Goal: Transaction & Acquisition: Download file/media

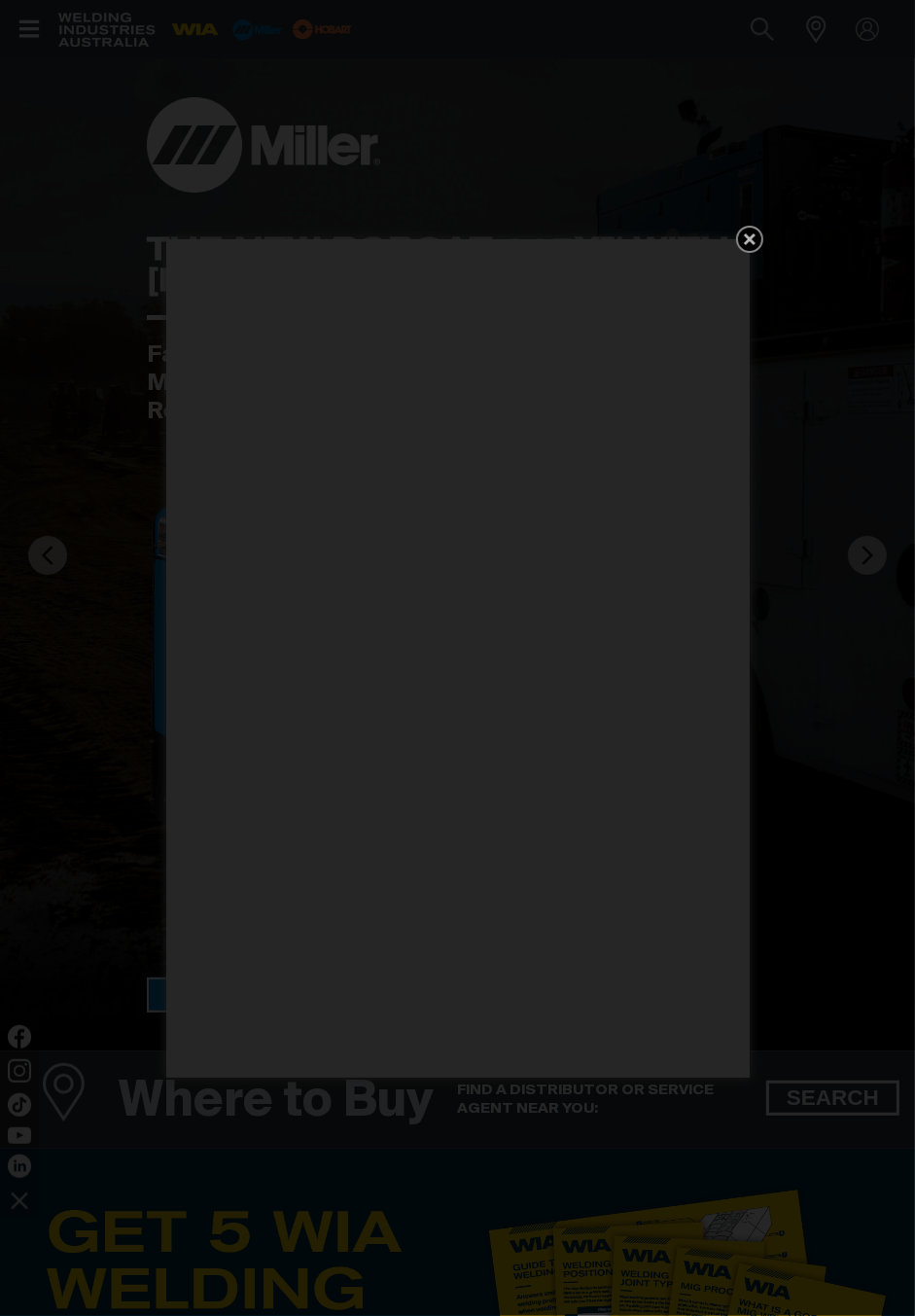
click at [738, 251] on icon "Get 5 WIA Welding Guides Free!" at bounding box center [749, 239] width 23 height 23
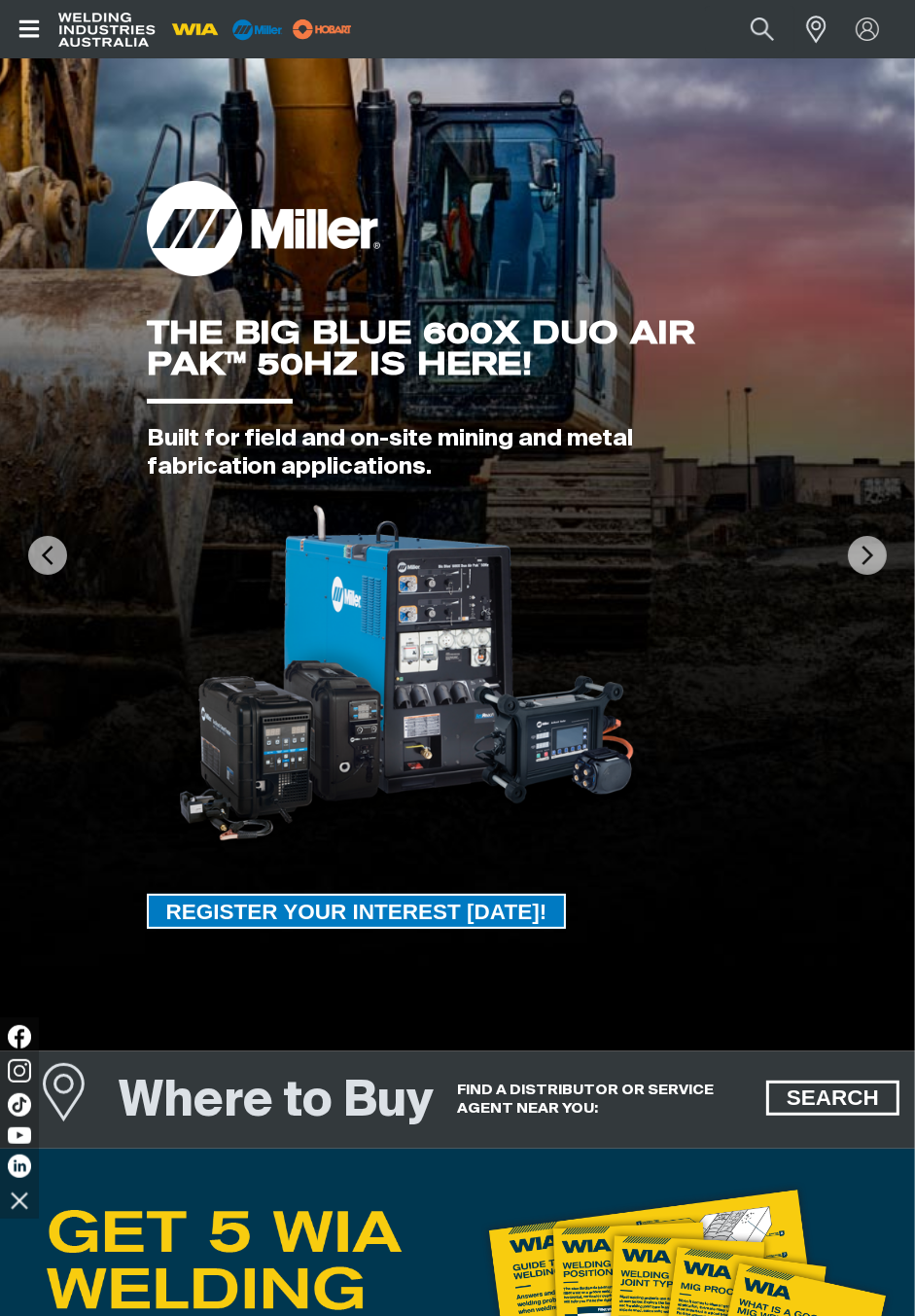
click at [31, 5] on button "Open top menu" at bounding box center [29, 29] width 58 height 58
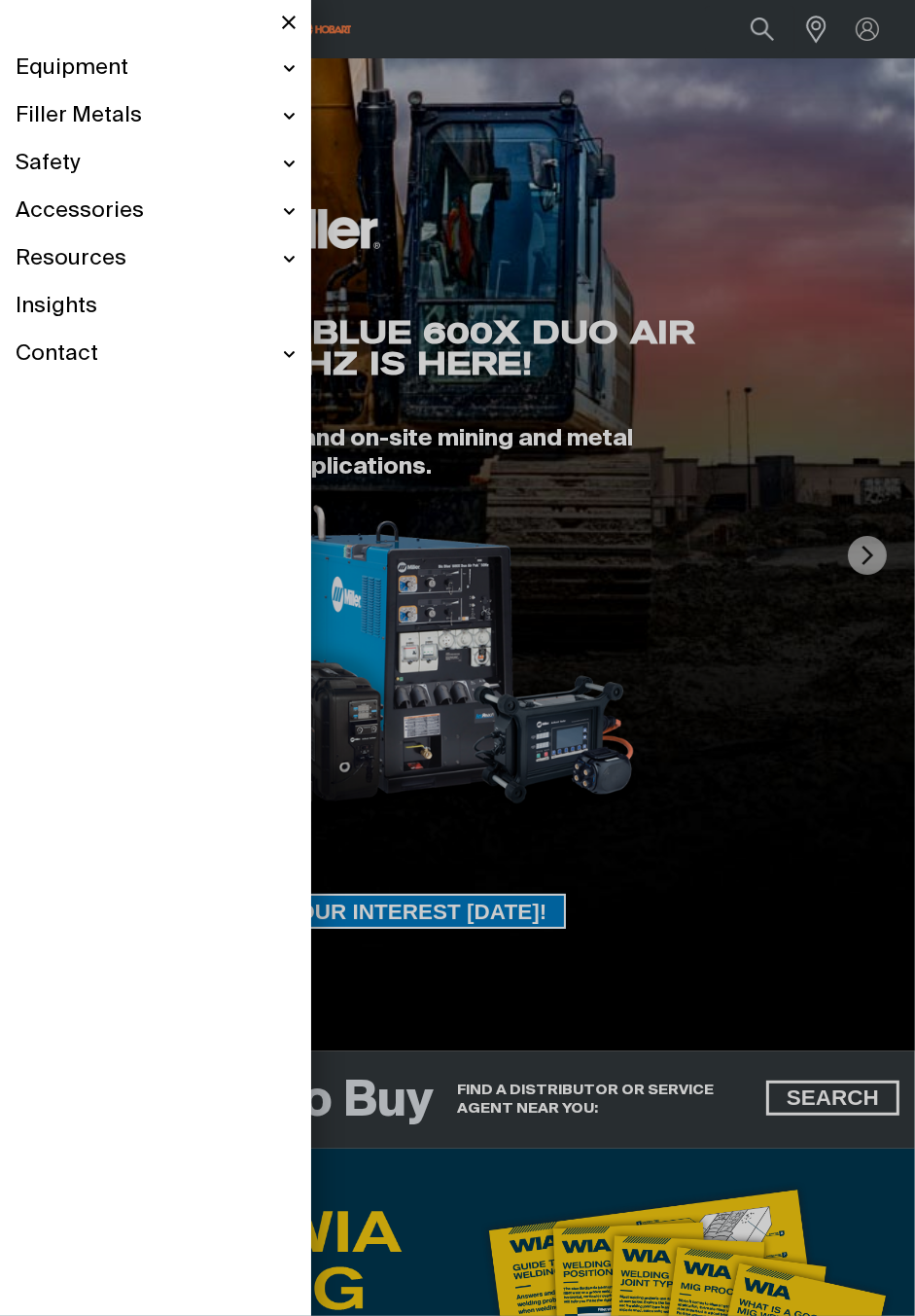
click at [293, 357] on div "Contact" at bounding box center [156, 355] width 280 height 48
click at [259, 389] on link "Customer Support" at bounding box center [165, 399] width 261 height 40
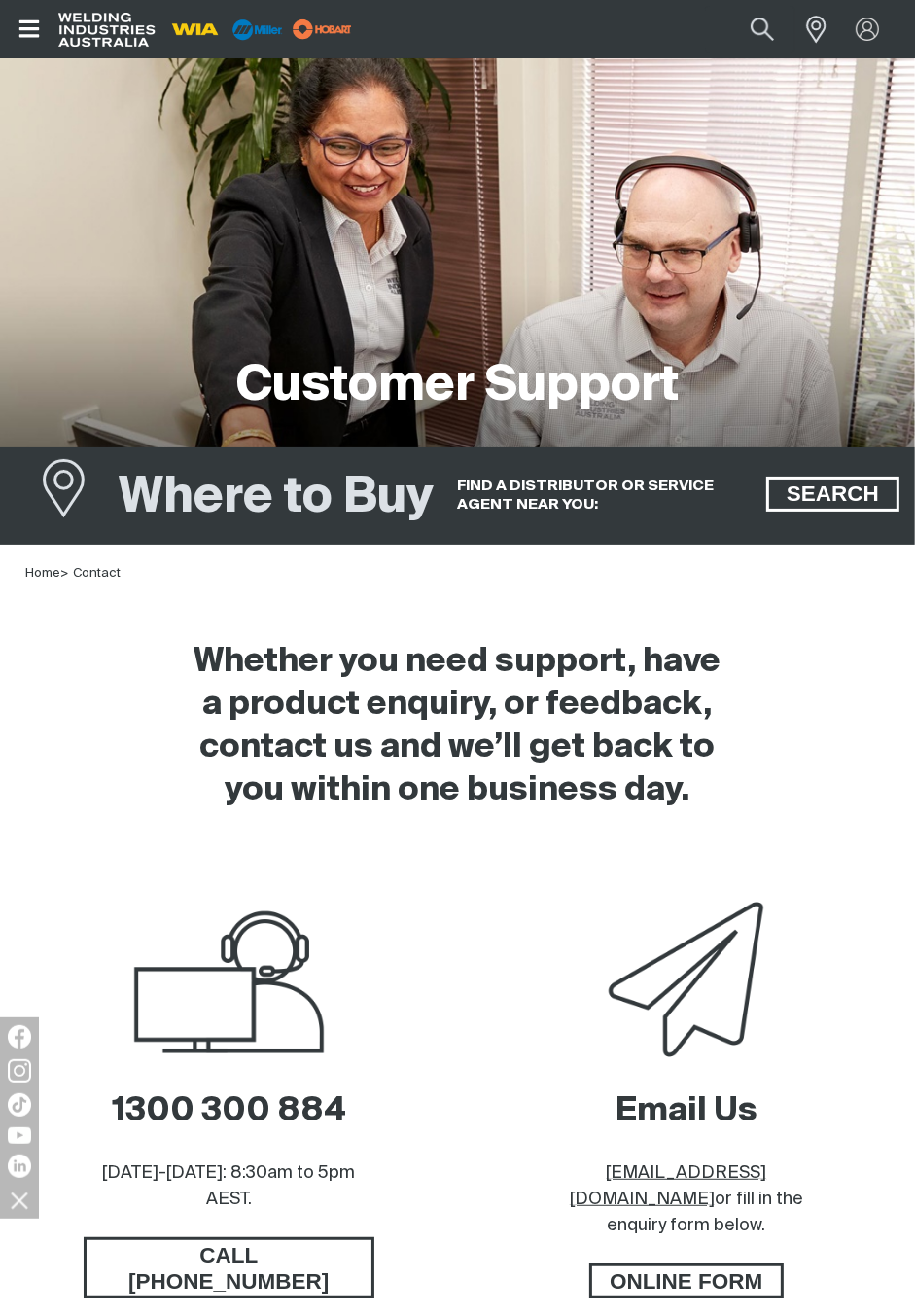
click at [33, 23] on icon "Open top menu" at bounding box center [30, 29] width 28 height 23
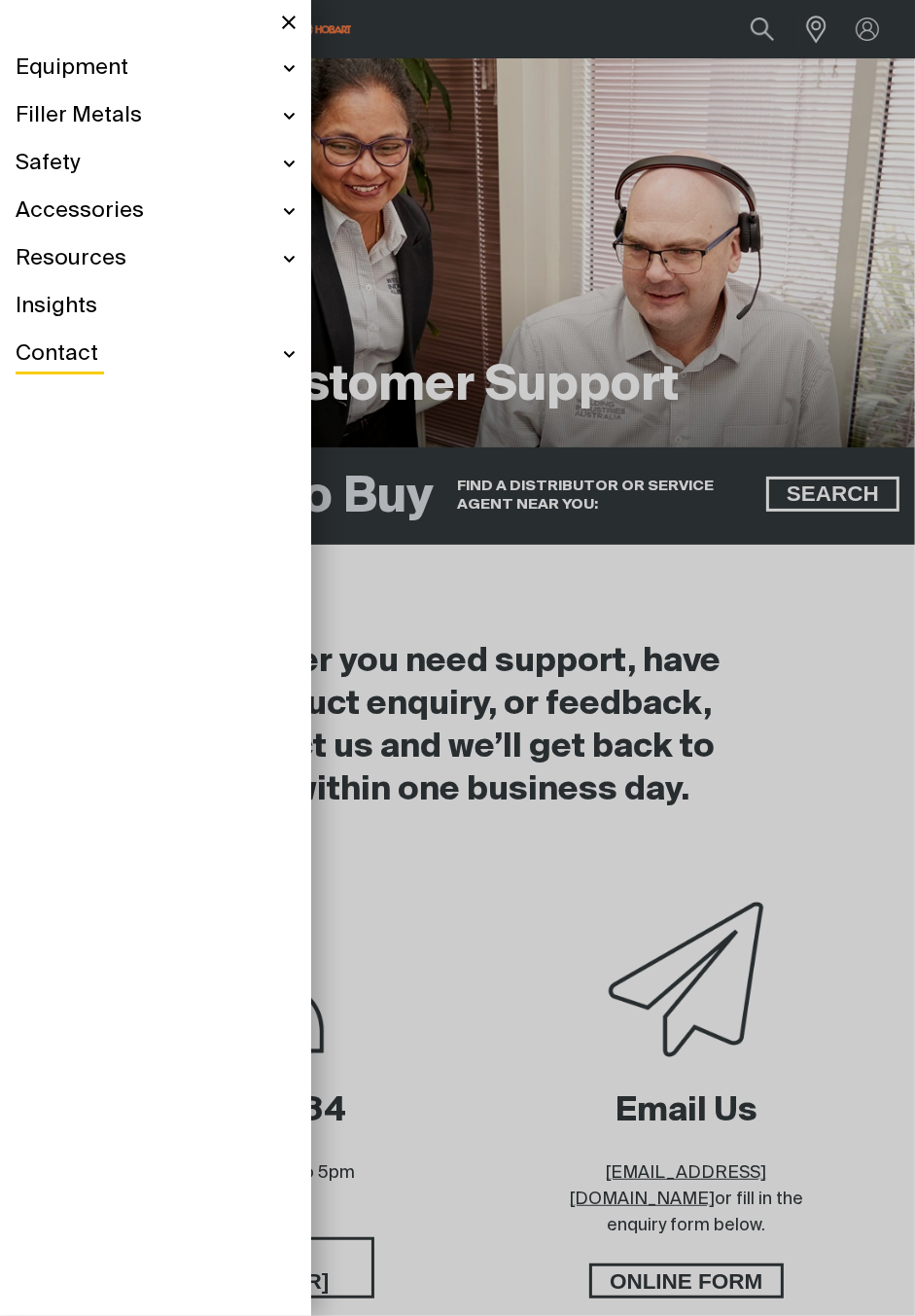
click at [286, 219] on div "Accessories" at bounding box center [156, 212] width 280 height 48
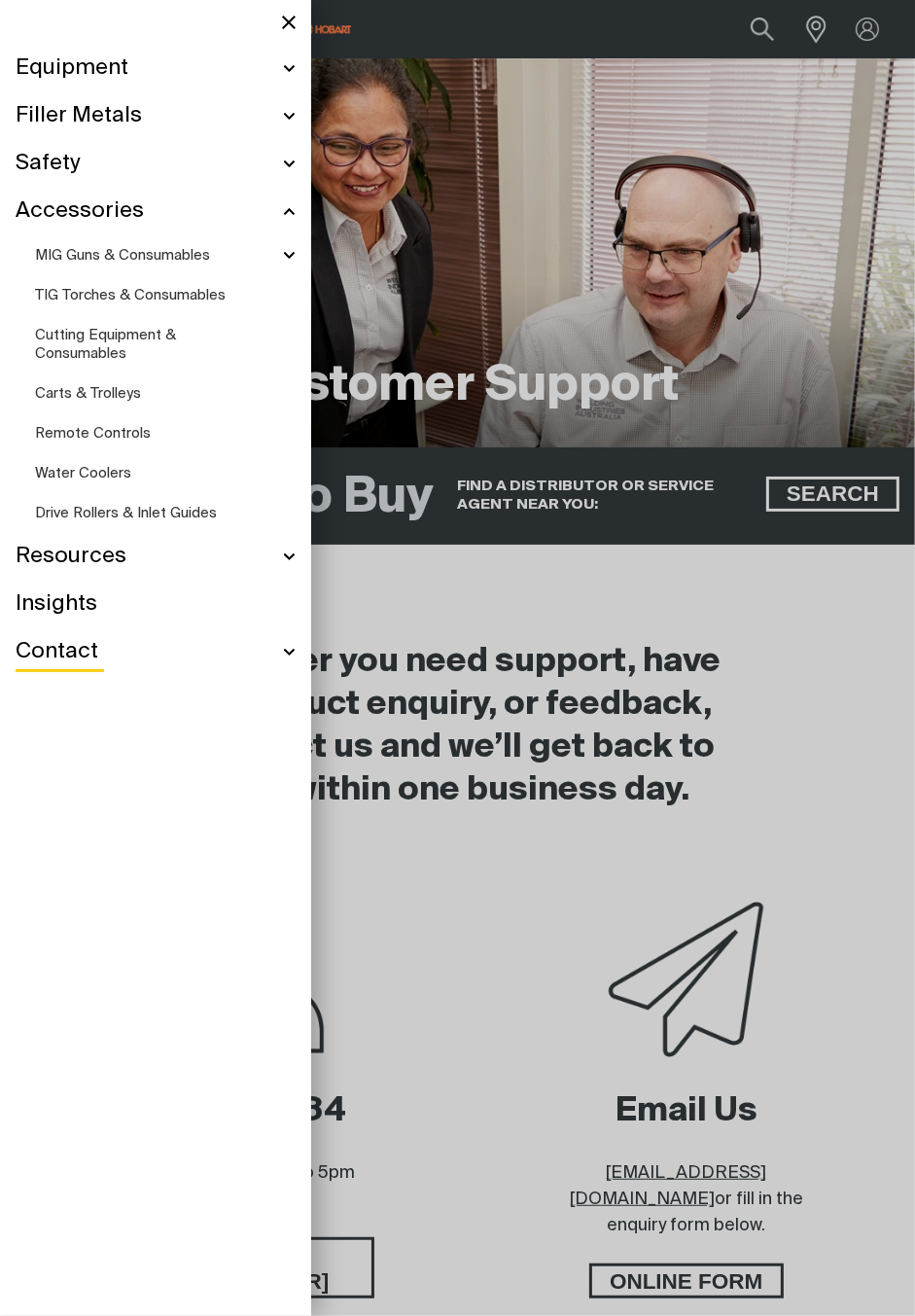
click at [304, 127] on ul "Equipment Stick Welders TIG Welders MIG Welders Multi-Process Welders Engine Dr…" at bounding box center [156, 361] width 312 height 632
click at [293, 101] on div "Filler Metals" at bounding box center [156, 116] width 280 height 48
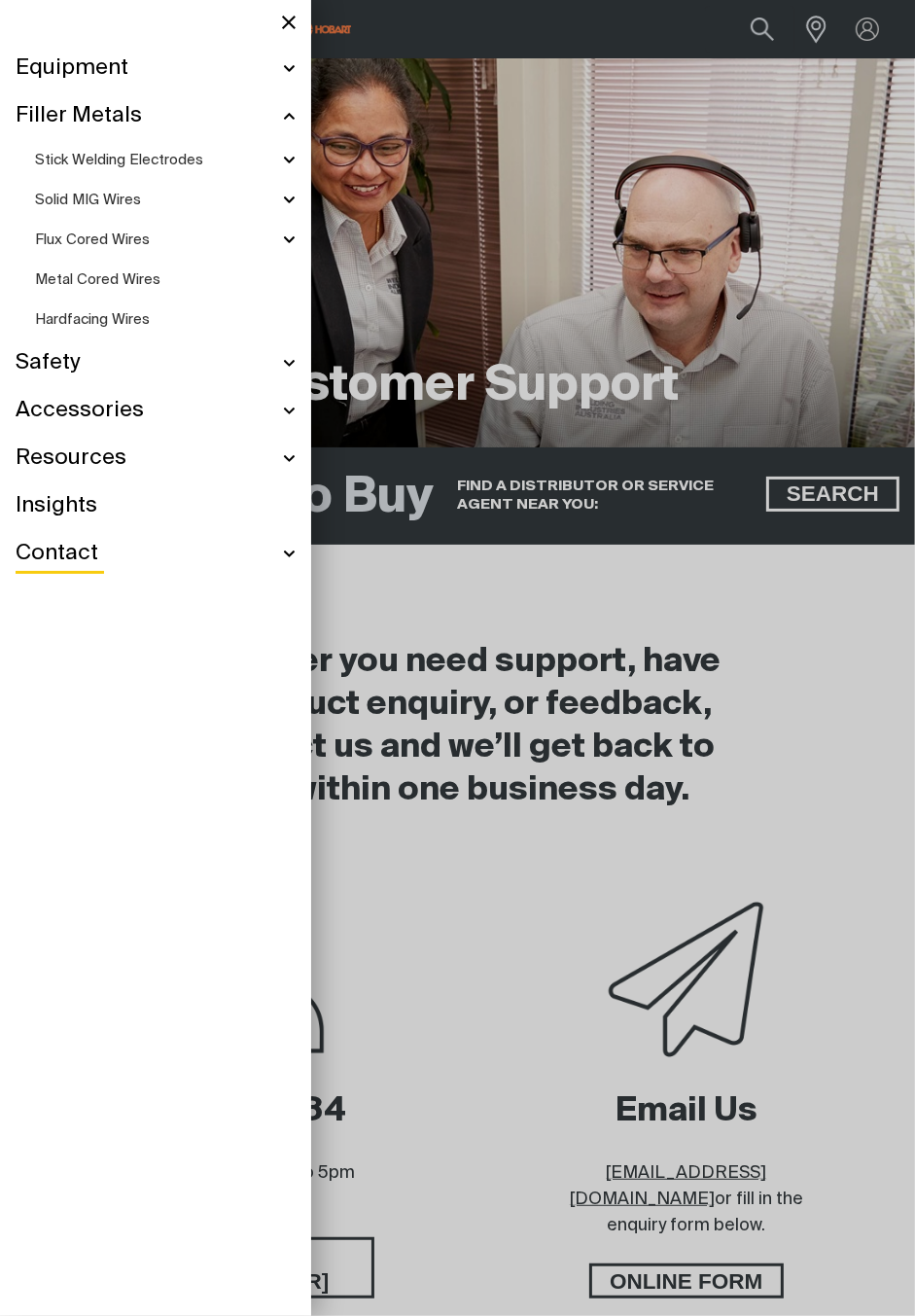
click at [293, 350] on div "Safety" at bounding box center [156, 364] width 280 height 48
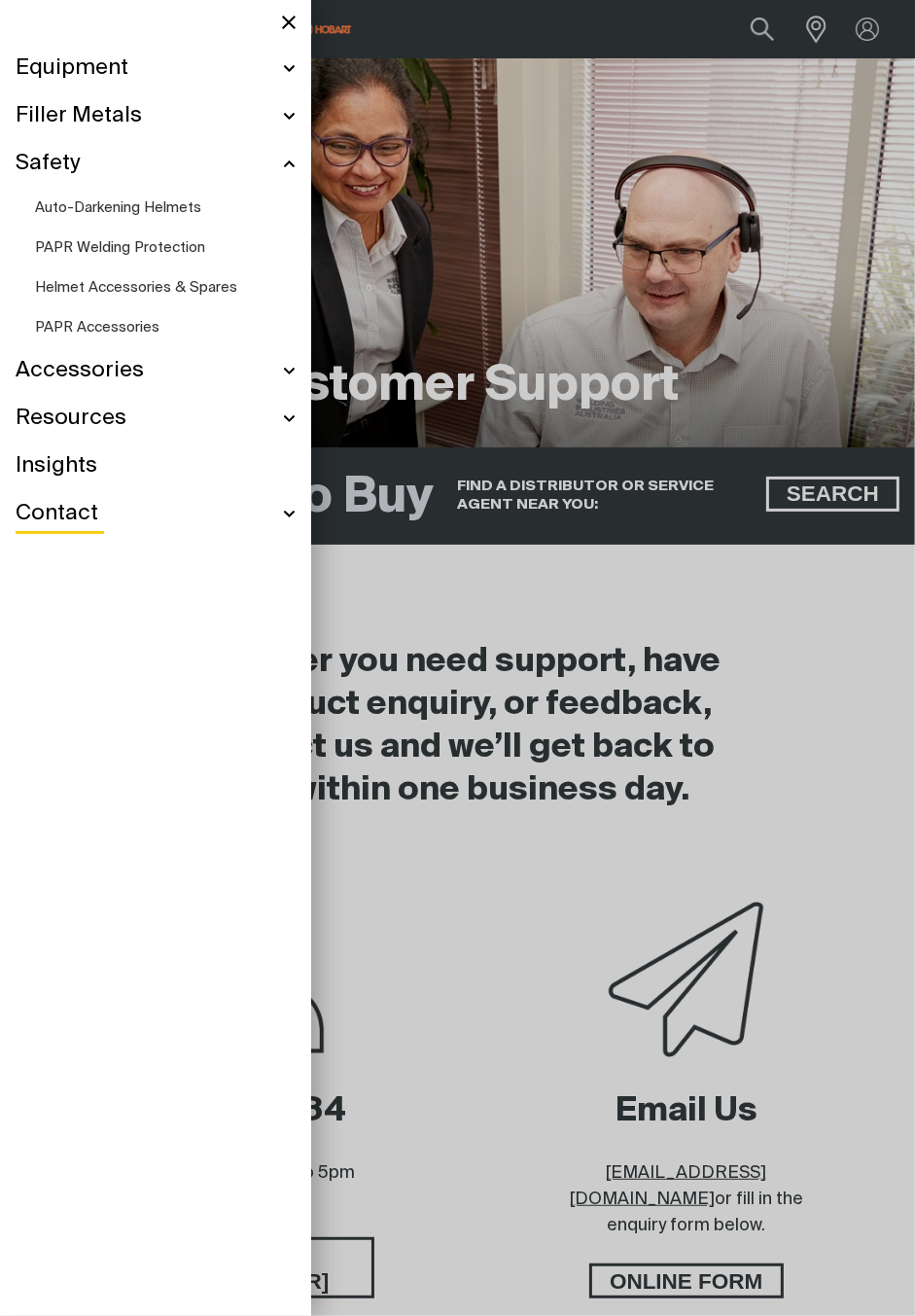
click at [285, 64] on div "Equipment" at bounding box center [156, 69] width 280 height 48
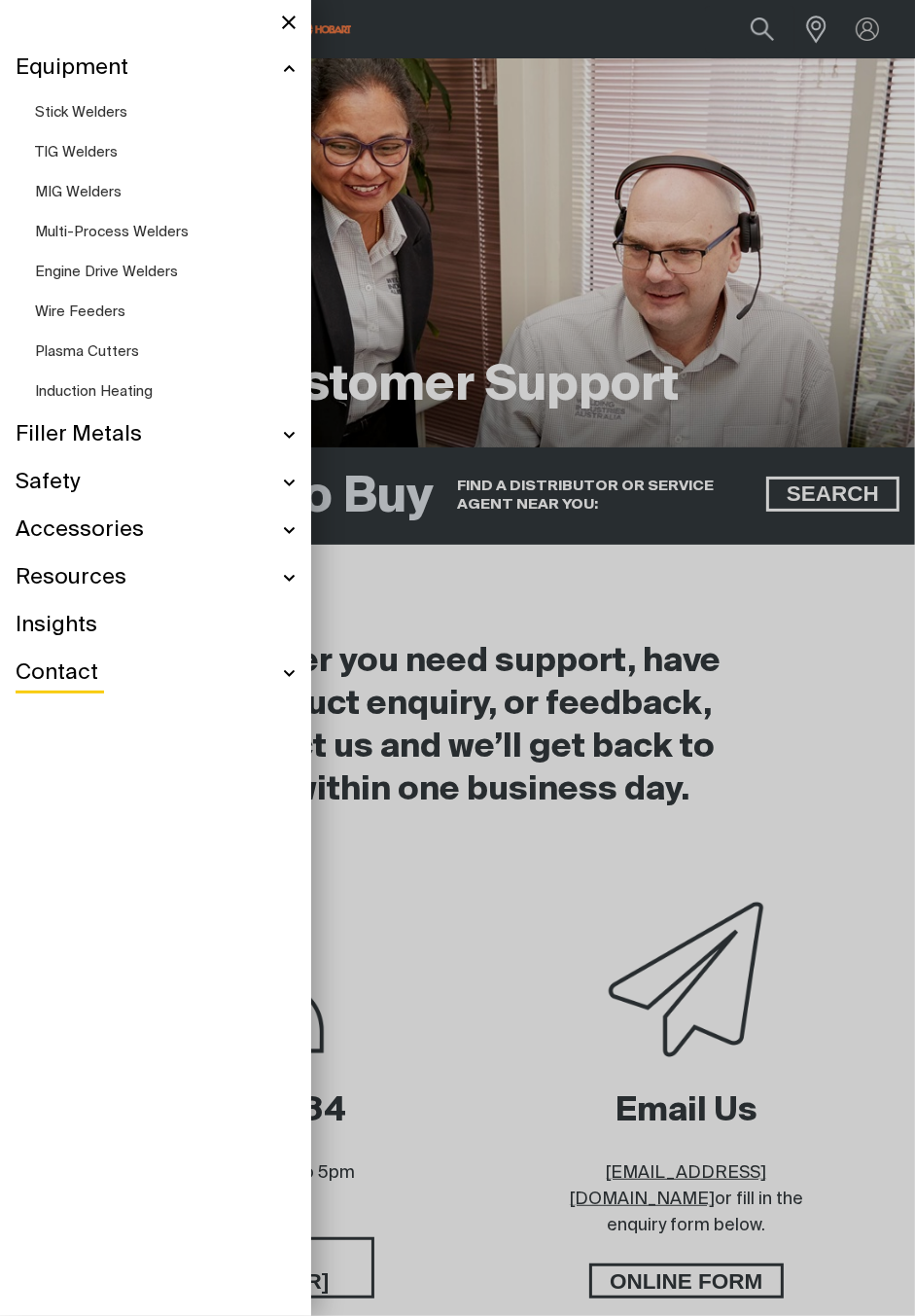
click at [292, 72] on div "Equipment" at bounding box center [156, 69] width 280 height 48
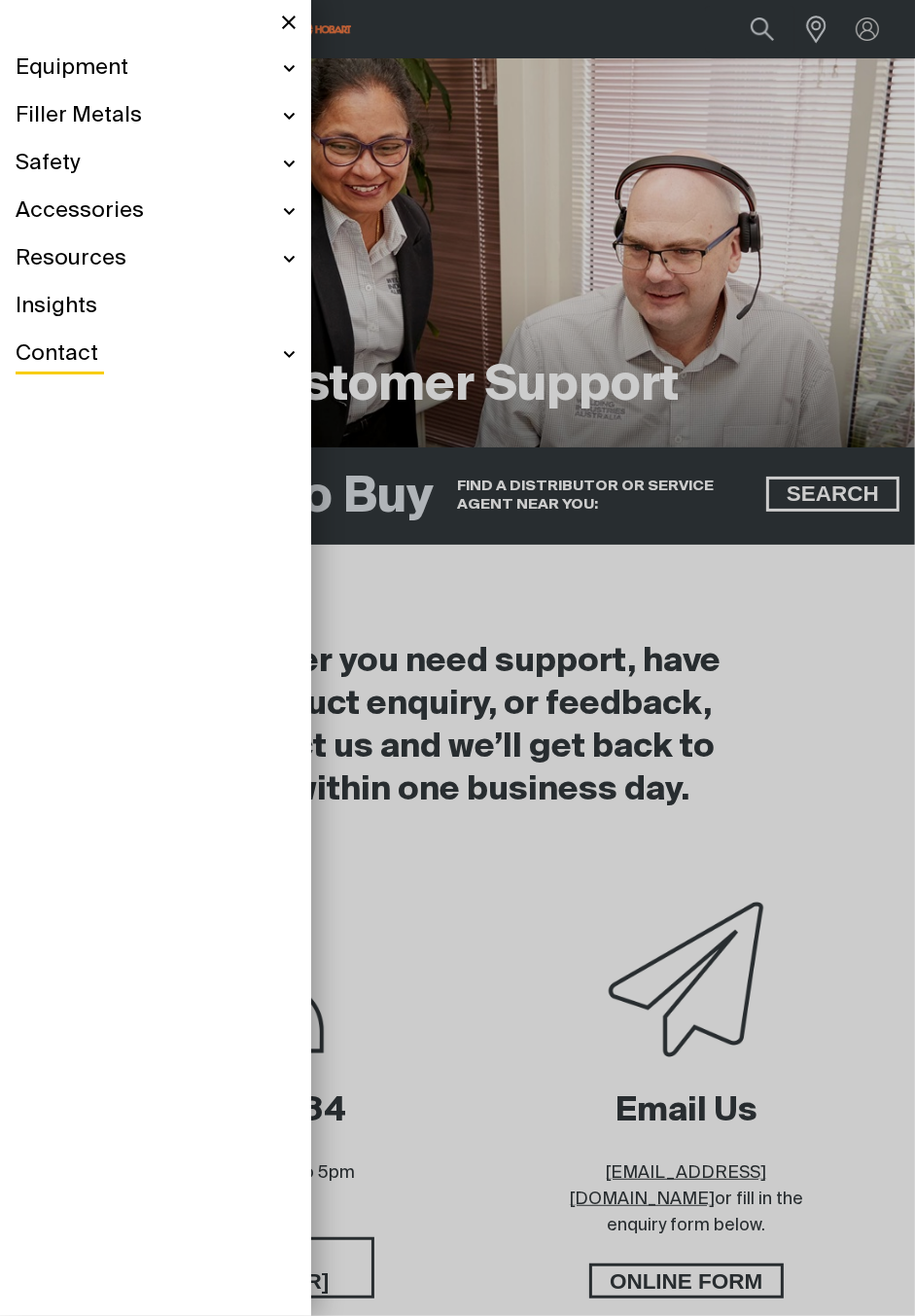
click at [298, 26] on icon "Close top menu" at bounding box center [288, 22] width 23 height 23
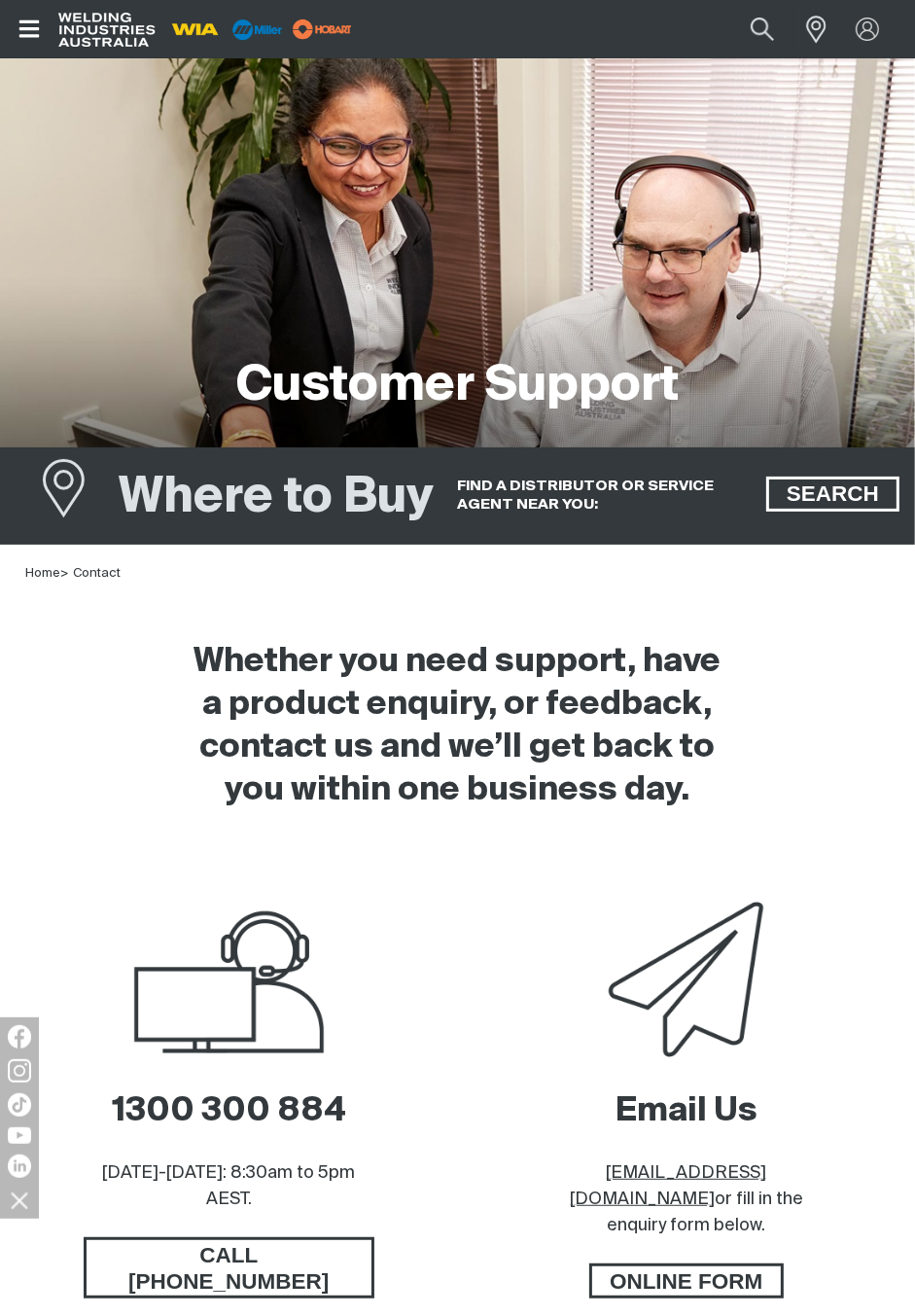
click at [38, 39] on icon "Open top menu" at bounding box center [30, 29] width 28 height 23
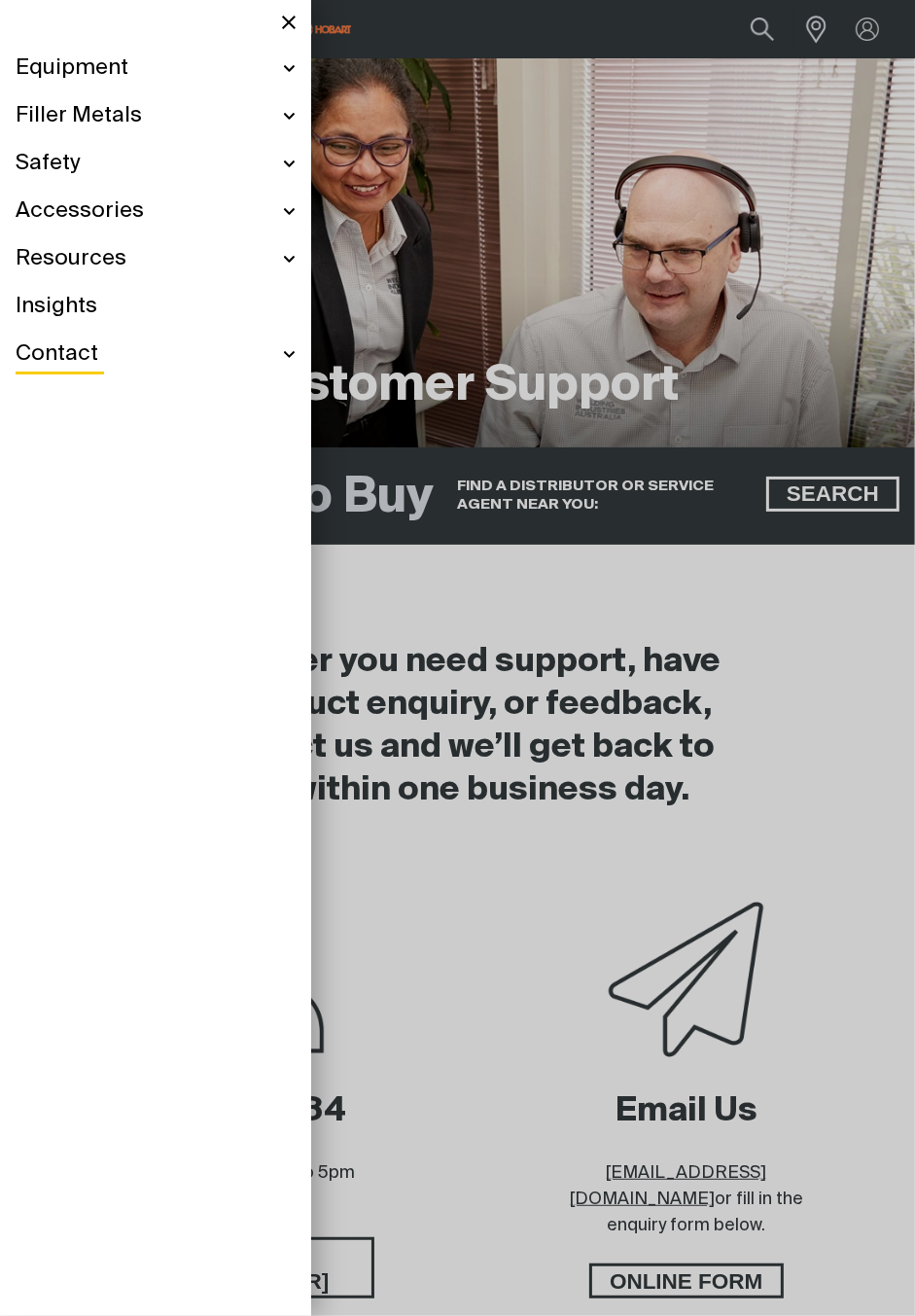
click at [295, 354] on div "Contact" at bounding box center [156, 355] width 280 height 48
click at [205, 434] on link "Welding Specialists" at bounding box center [165, 439] width 261 height 40
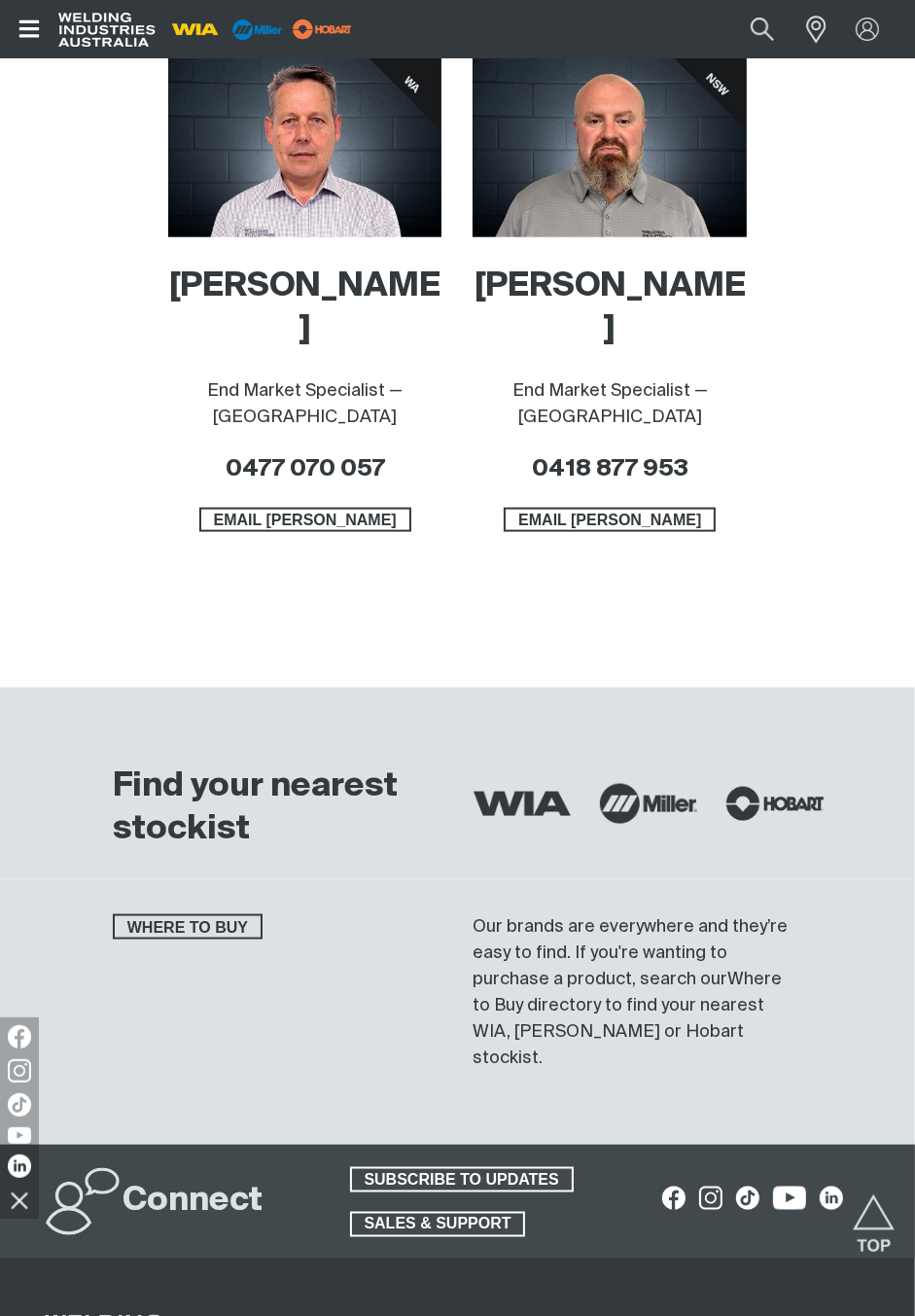
scroll to position [1703, 0]
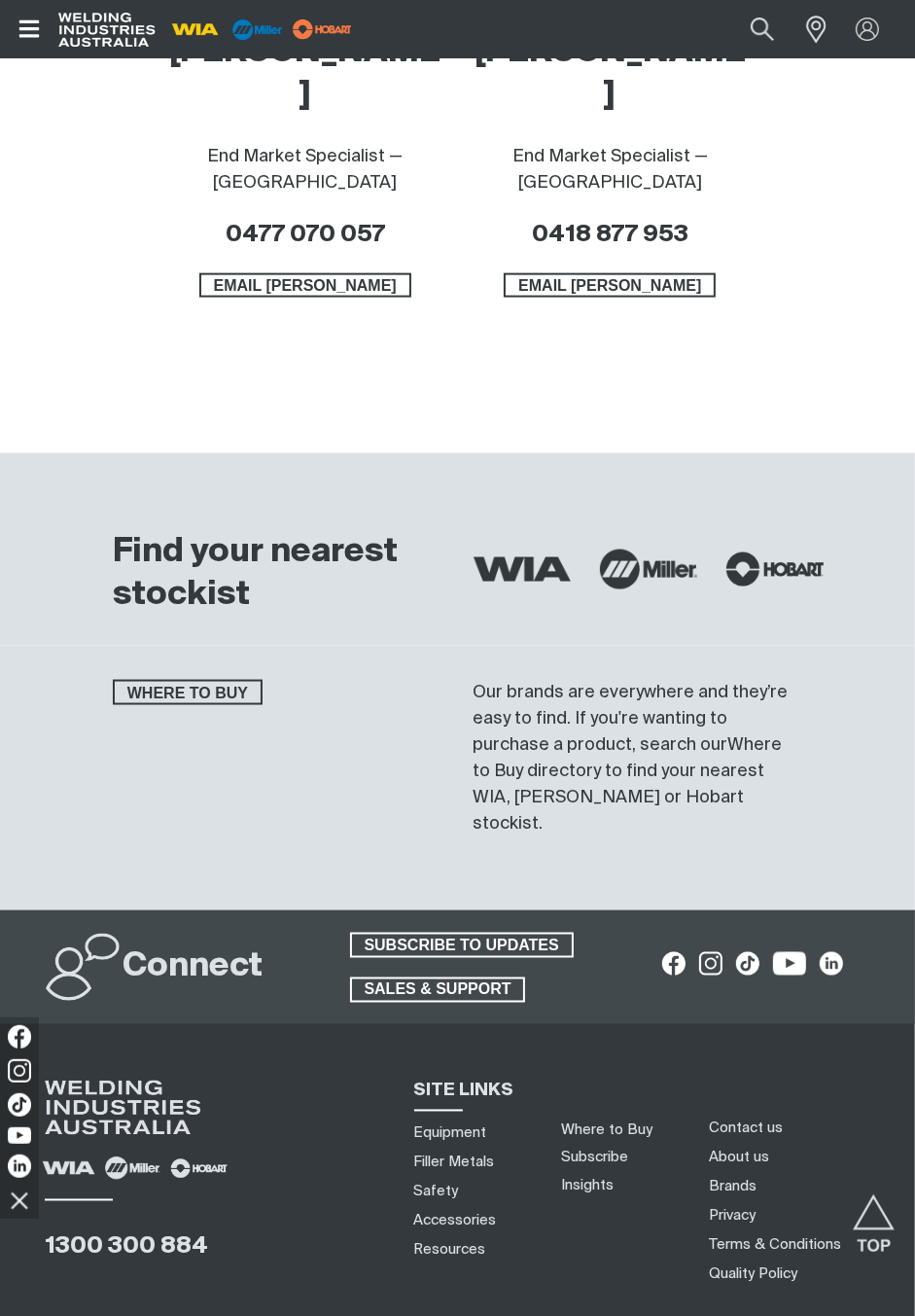
click at [749, 1148] on link "About us" at bounding box center [739, 1158] width 60 height 20
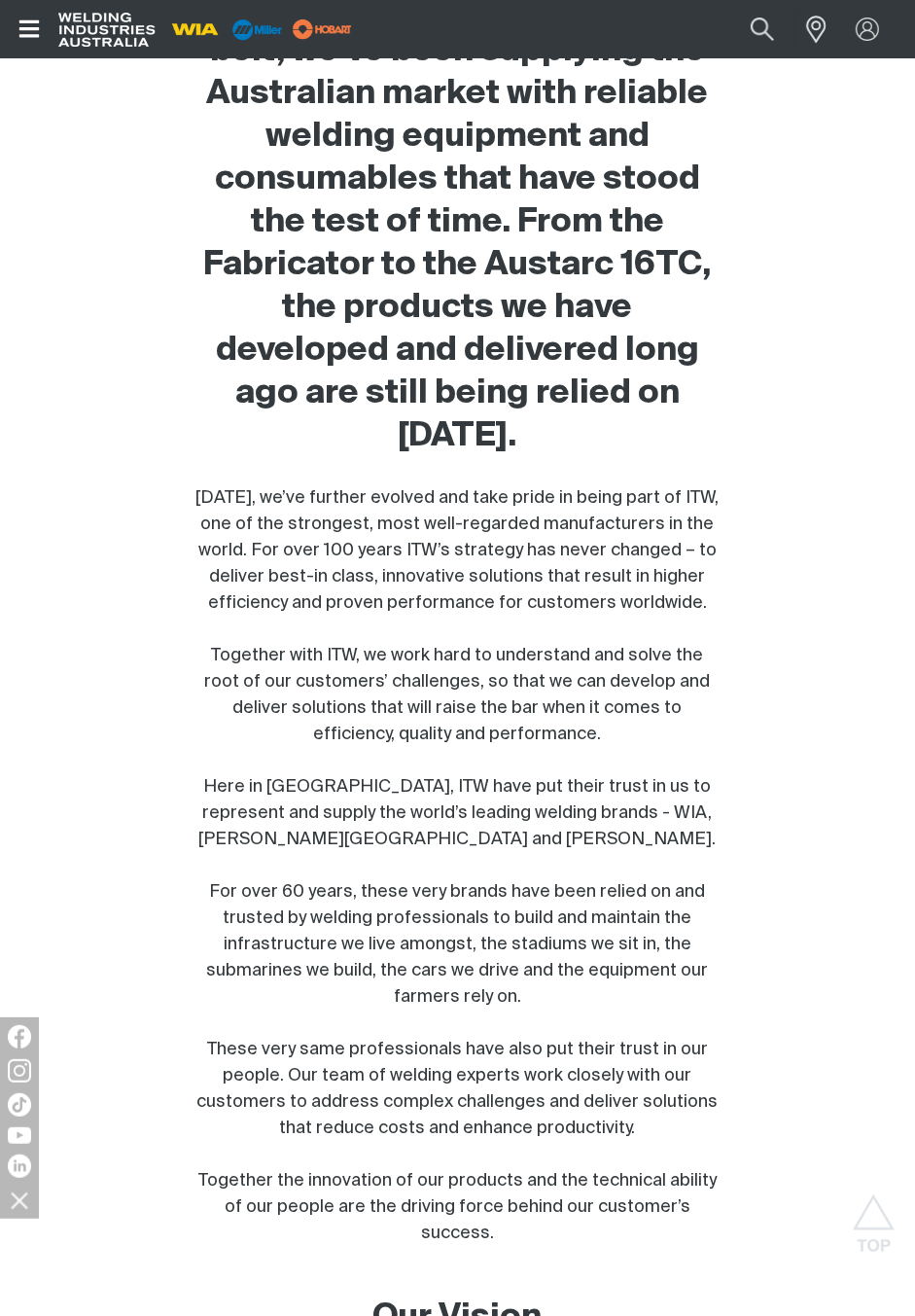
scroll to position [838, 0]
click at [428, 543] on div "[DATE], we’ve further evolved and take pride in being part of ITW, one of the s…" at bounding box center [458, 865] width 525 height 761
click at [508, 598] on div "[DATE], we’ve further evolved and take pride in being part of ITW, one of the s…" at bounding box center [458, 865] width 525 height 761
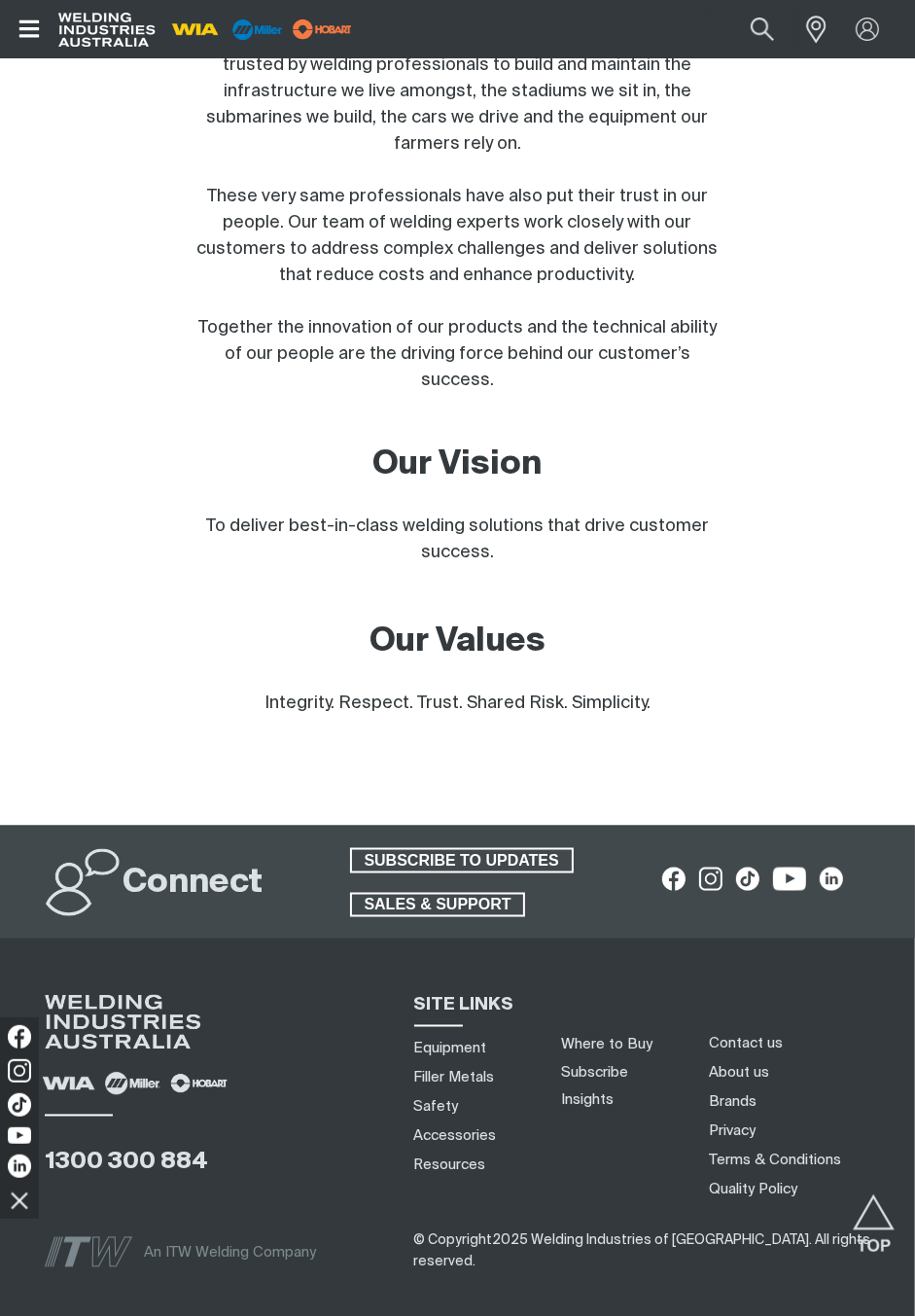
scroll to position [1706, 0]
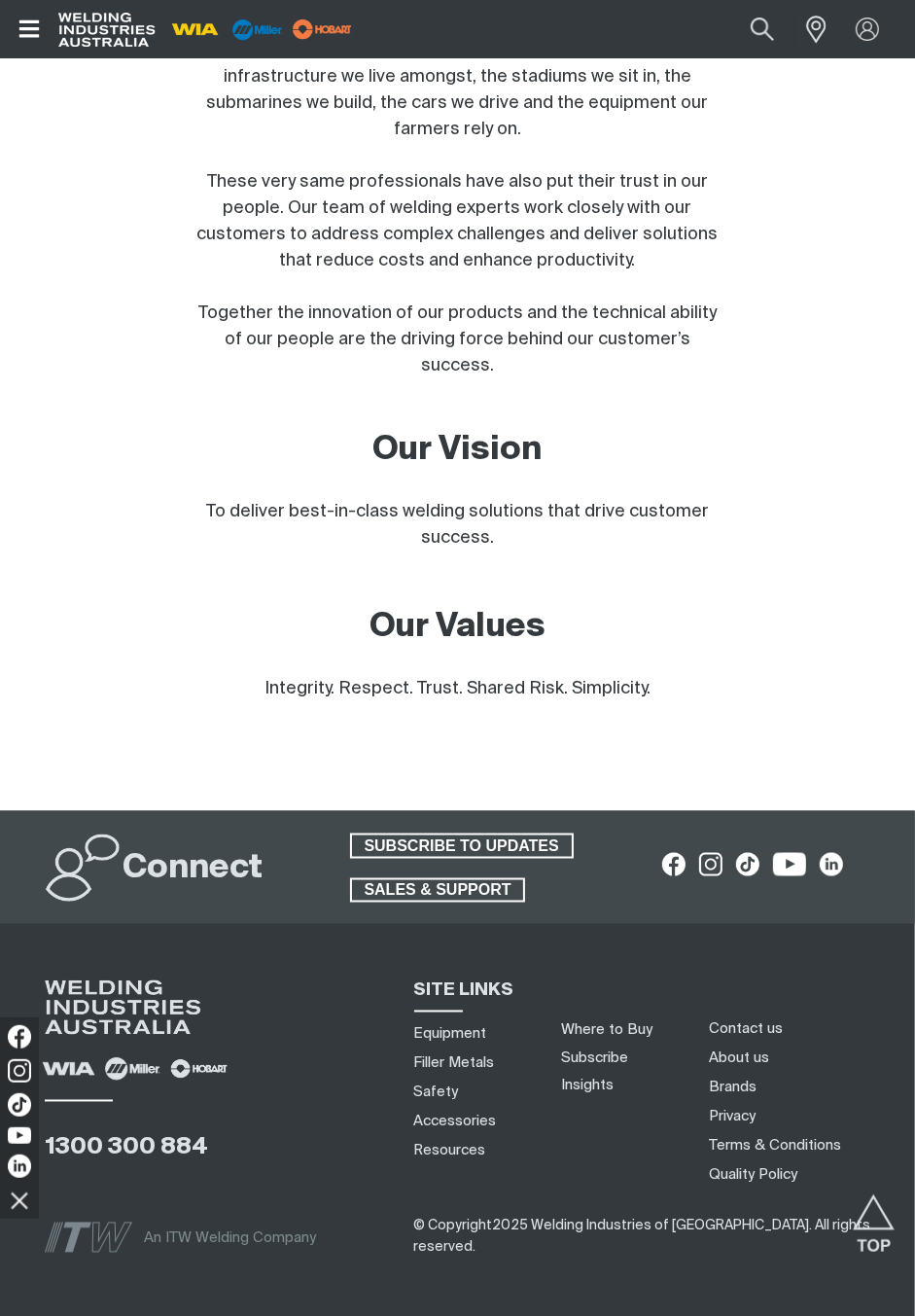
click at [481, 1157] on link "Resources" at bounding box center [451, 1151] width 72 height 20
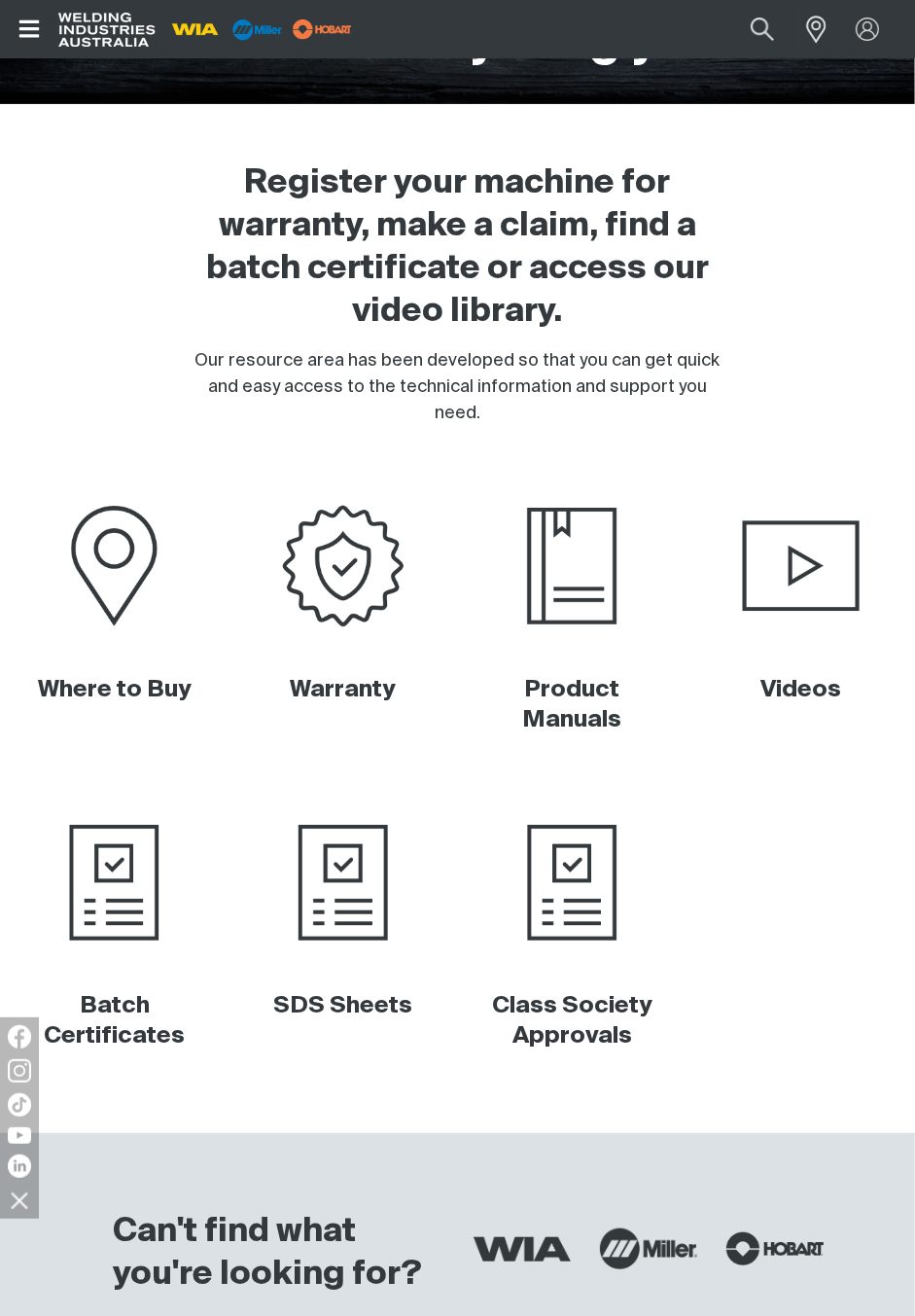
scroll to position [347, 0]
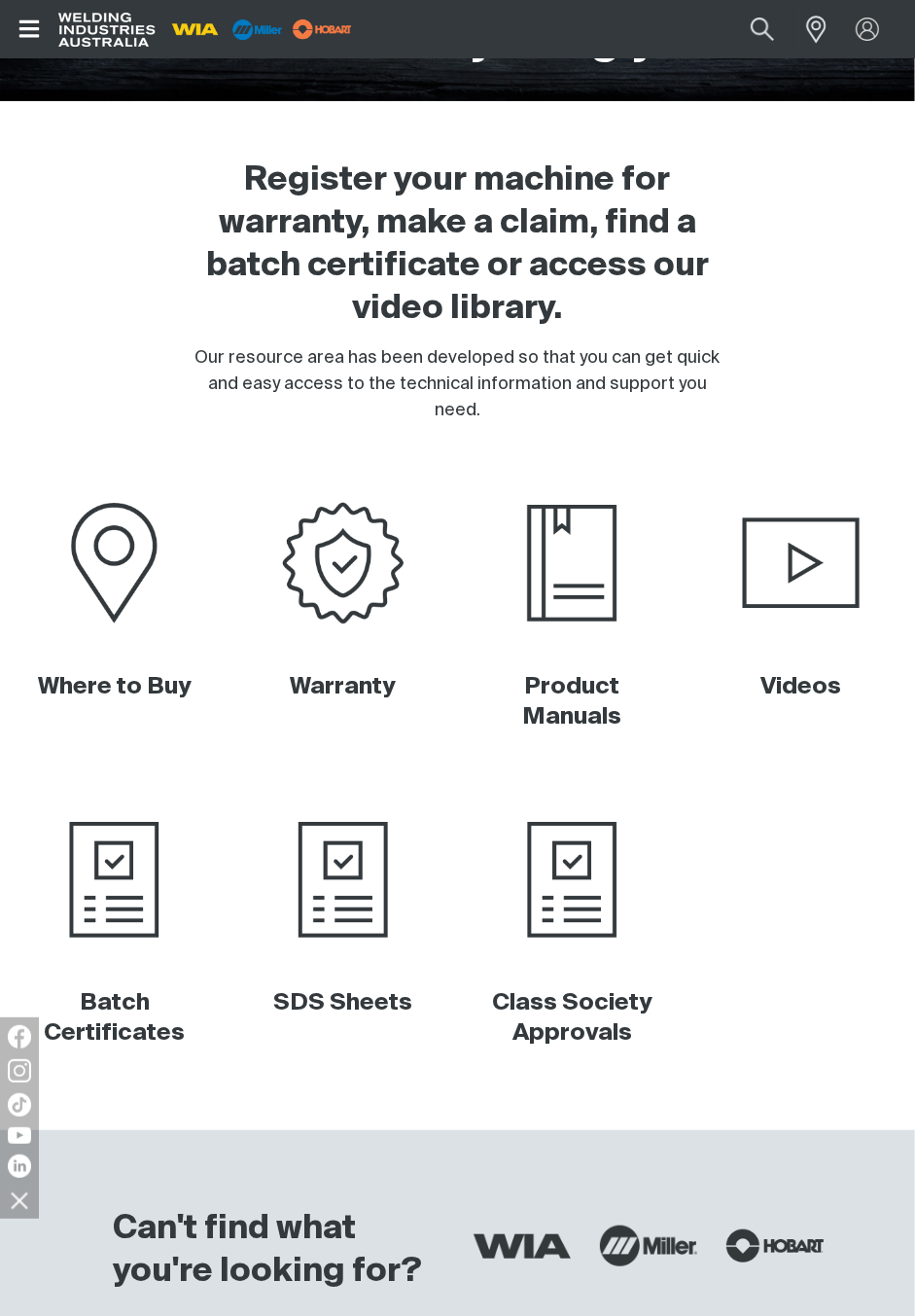
click at [625, 647] on div "Product Manuals" at bounding box center [572, 627] width 198 height 259
click at [579, 559] on img at bounding box center [572, 564] width 198 height 132
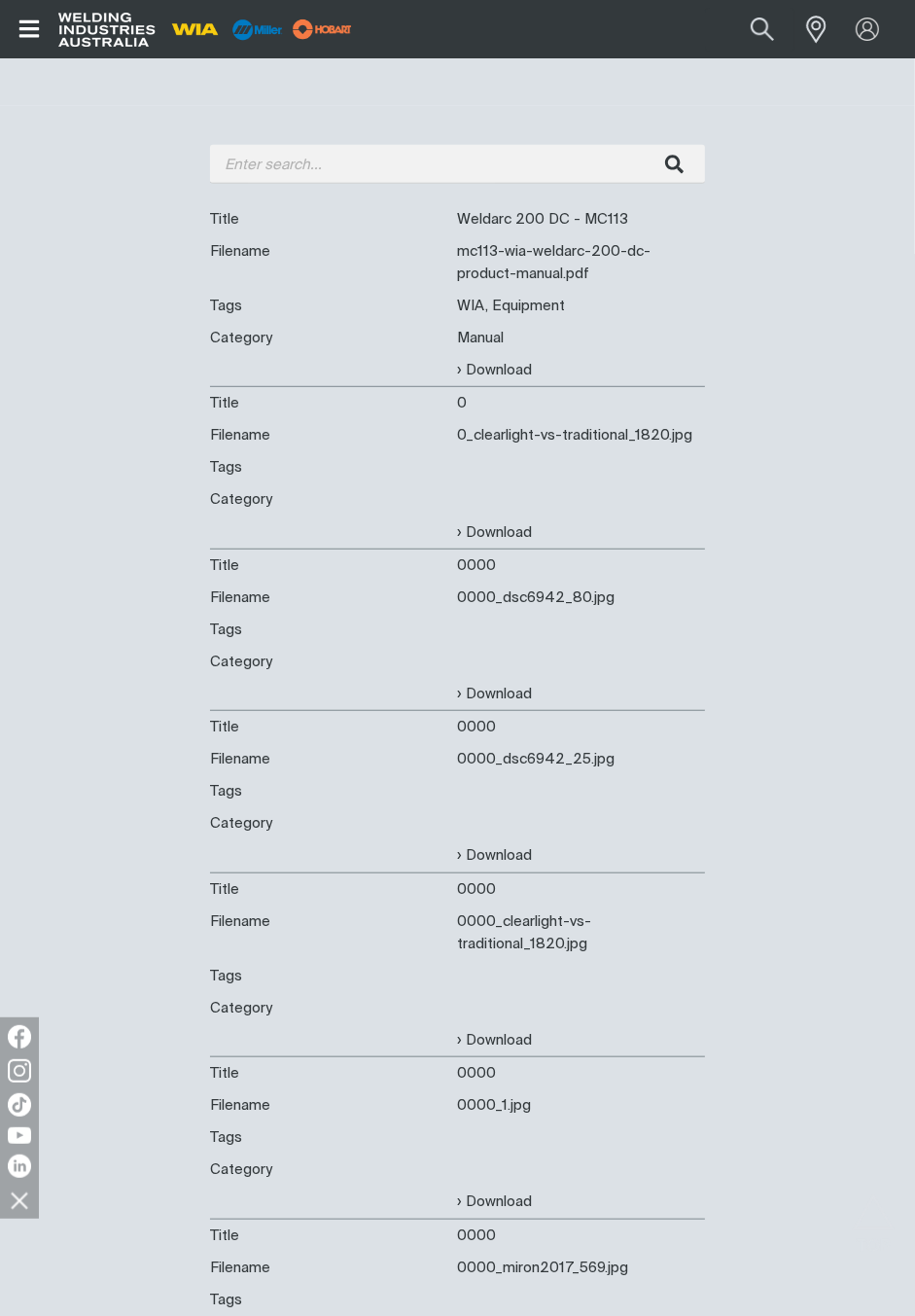
scroll to position [739, 0]
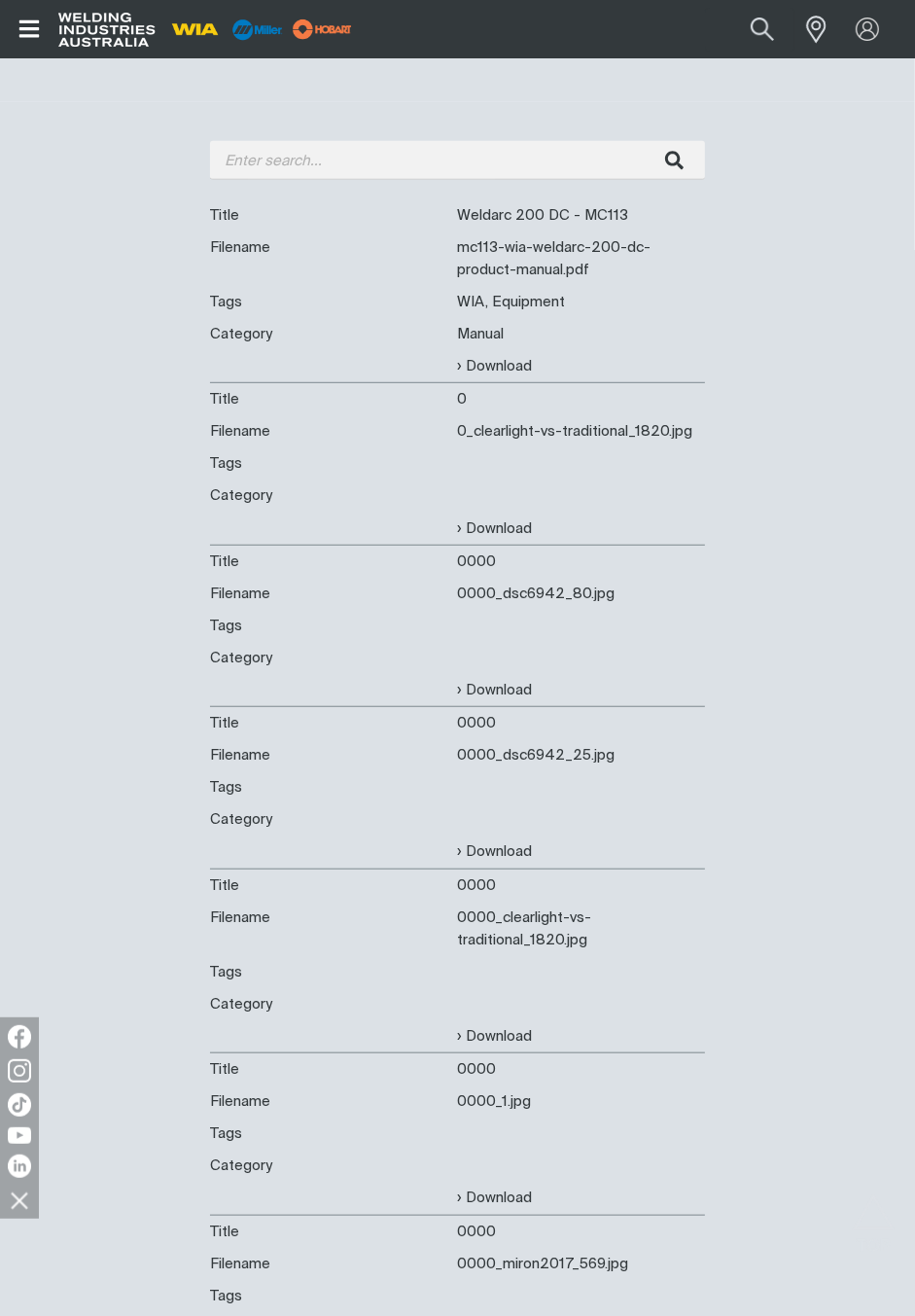
click at [576, 756] on div "0000_dsc6942_25.jpg" at bounding box center [582, 755] width 248 height 22
click at [505, 858] on link "Download" at bounding box center [495, 851] width 75 height 22
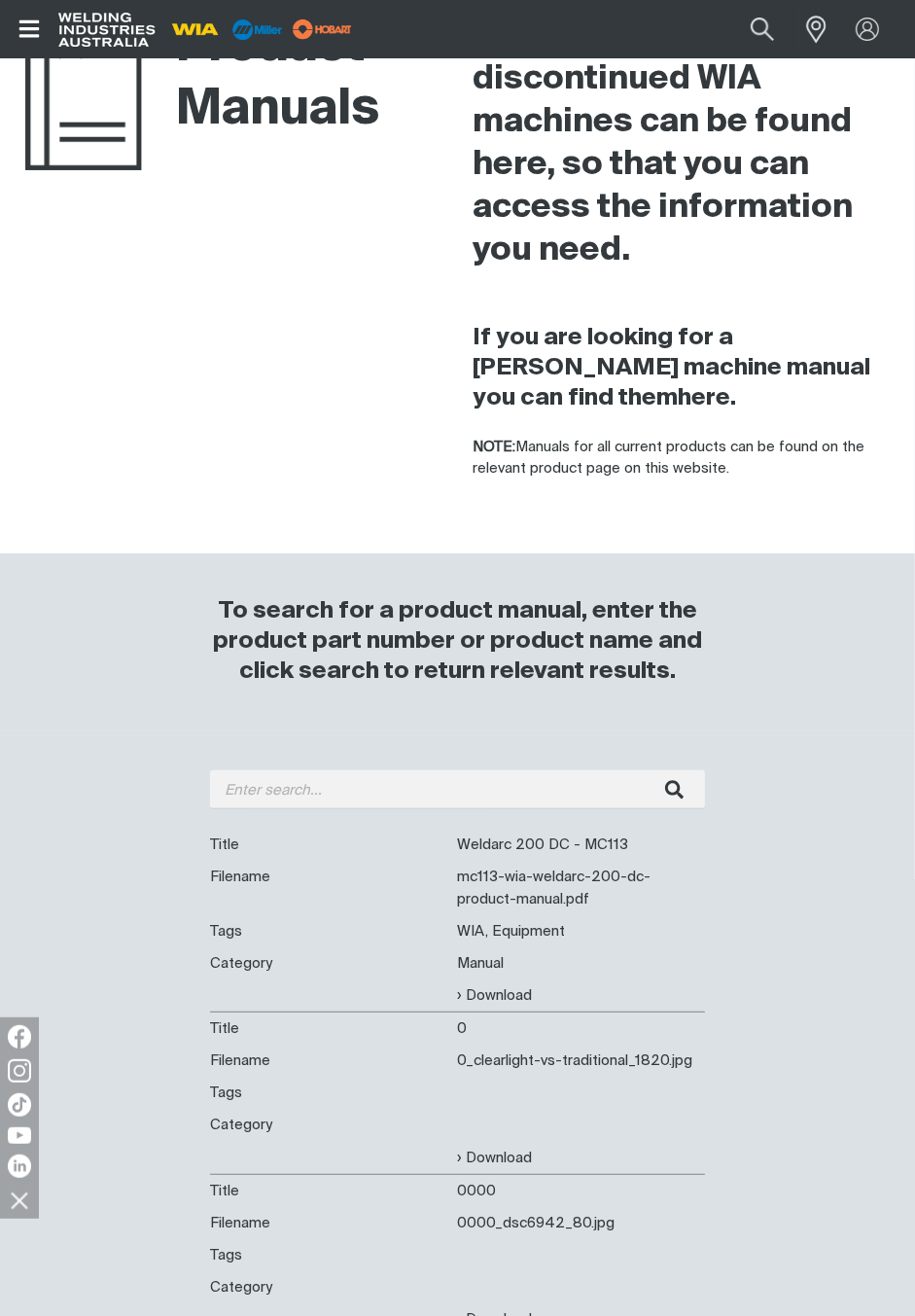
scroll to position [113, 0]
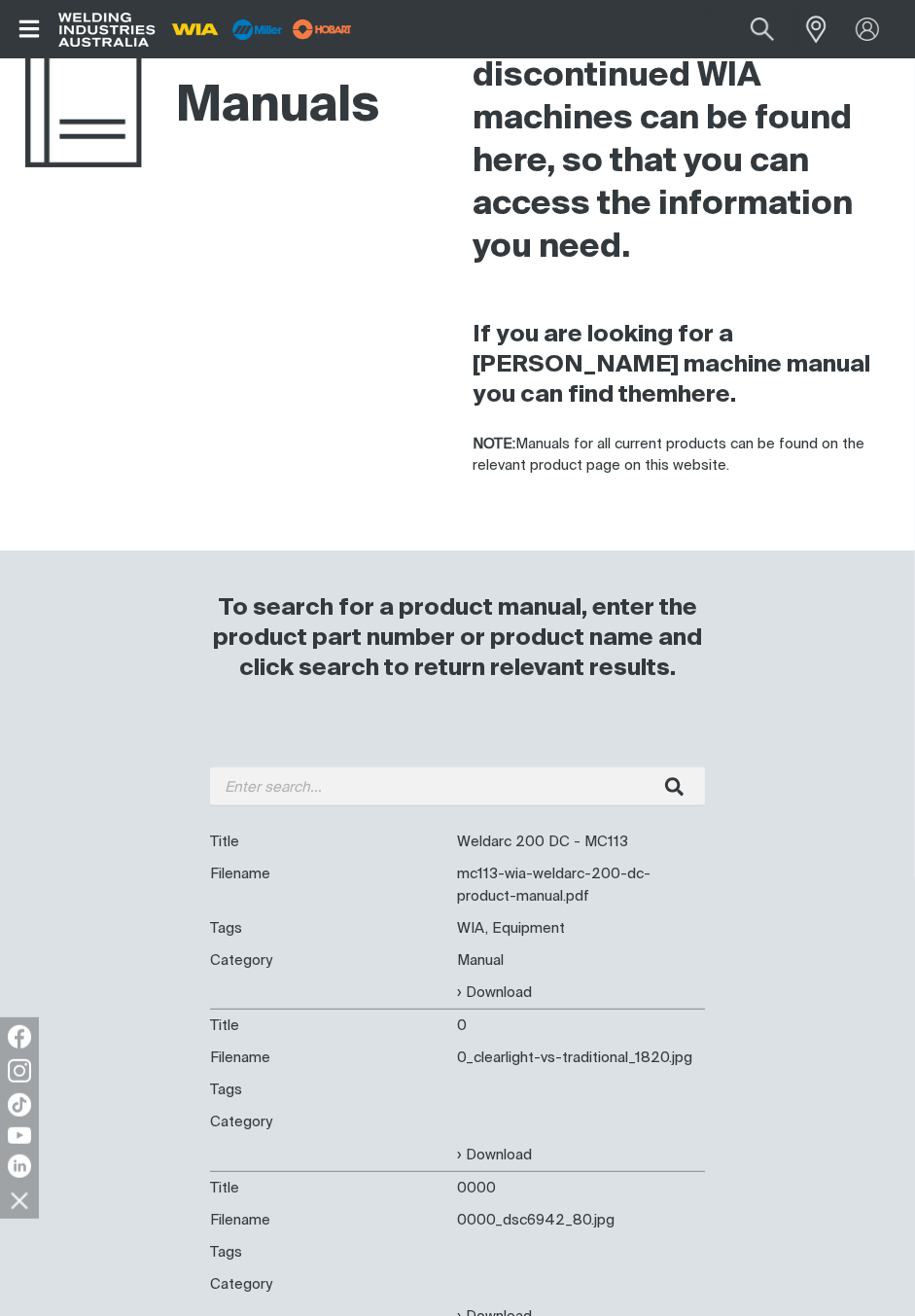
click at [611, 858] on div "Title Weldarc 200 DC - MC113" at bounding box center [458, 842] width 495 height 32
click at [609, 848] on div "Weldarc 200 DC - MC113" at bounding box center [582, 841] width 248 height 22
click at [666, 887] on div "mc113-wia-weldarc-200-dc-product-manual.pdf" at bounding box center [582, 885] width 248 height 45
click at [557, 939] on div "WIA, Equipment" at bounding box center [582, 928] width 248 height 22
click at [514, 995] on link "Download" at bounding box center [495, 992] width 75 height 22
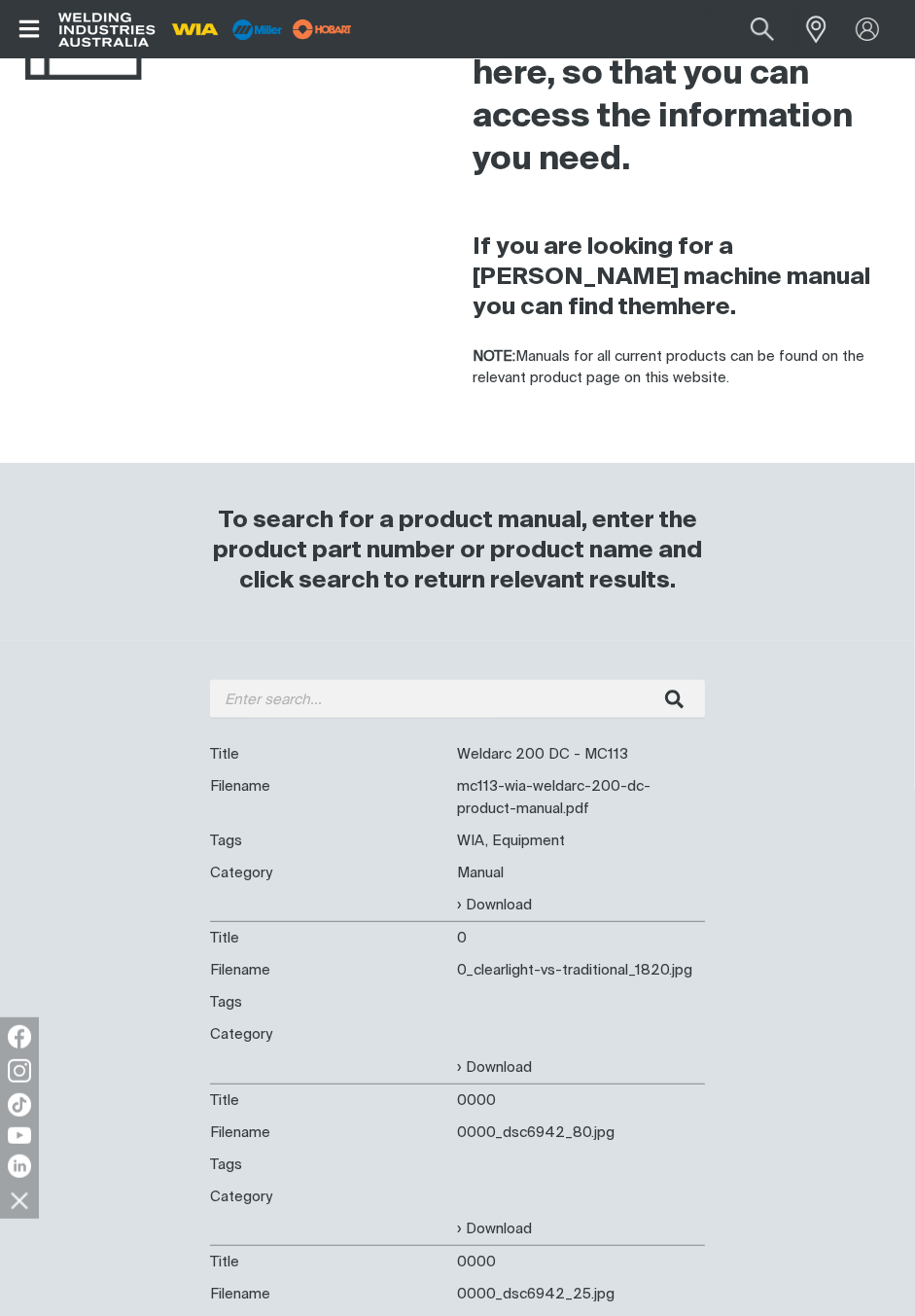
scroll to position [205, 0]
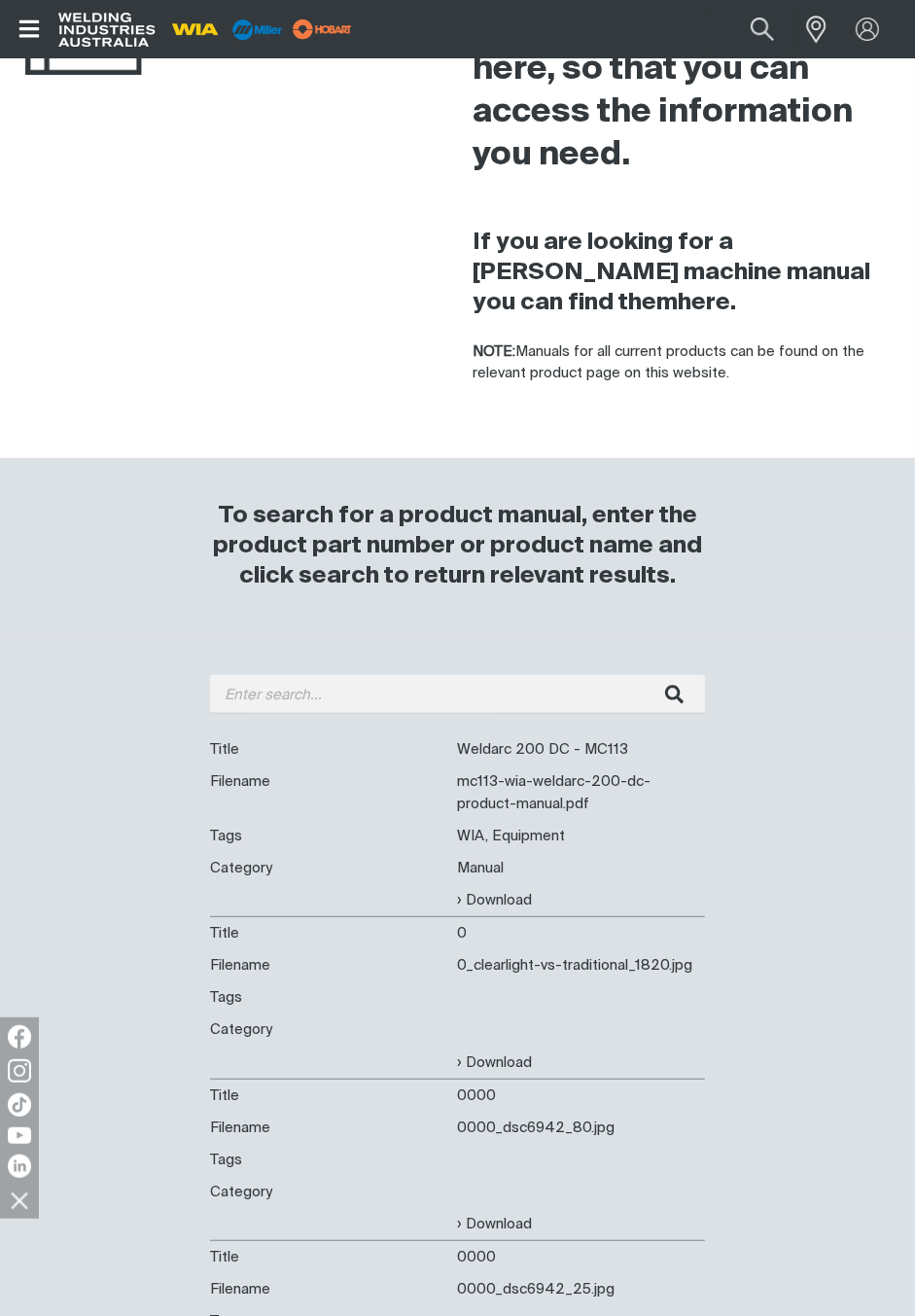
click at [510, 895] on link "Download" at bounding box center [495, 900] width 75 height 22
